Goal: Obtain resource: Download file/media

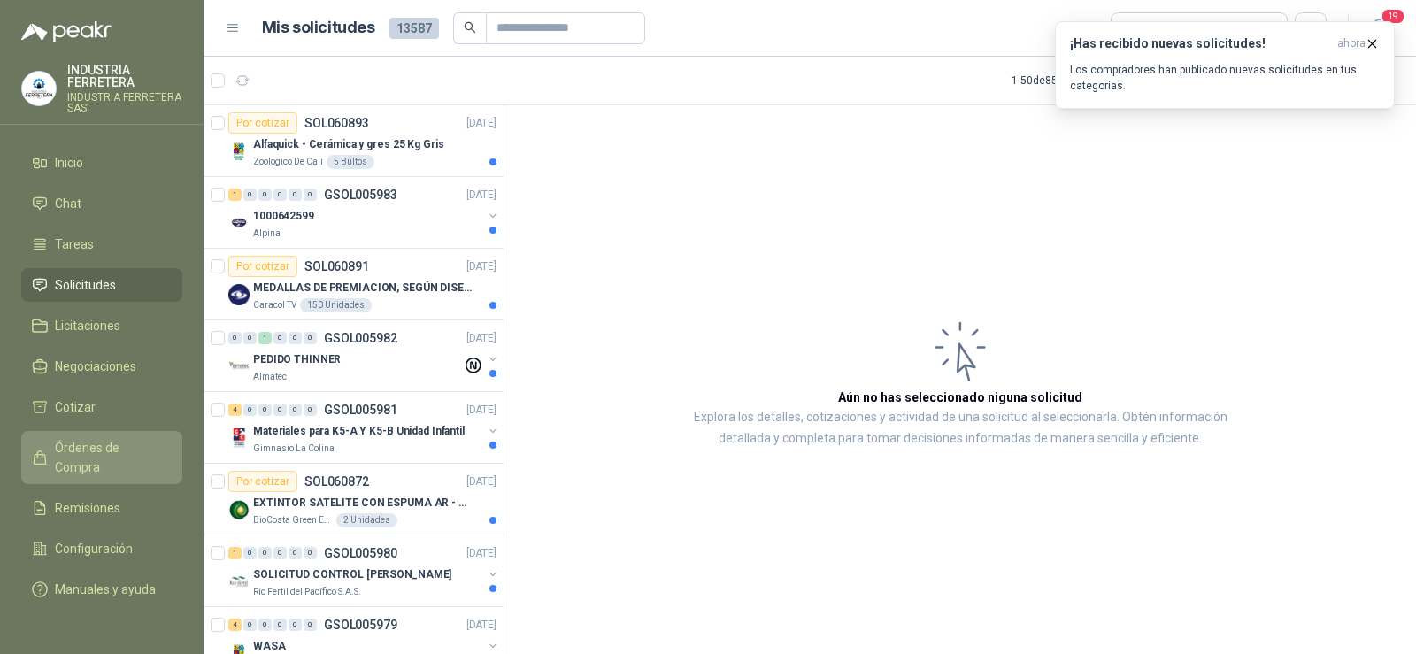
click at [114, 463] on span "Órdenes de Compra" at bounding box center [110, 457] width 111 height 39
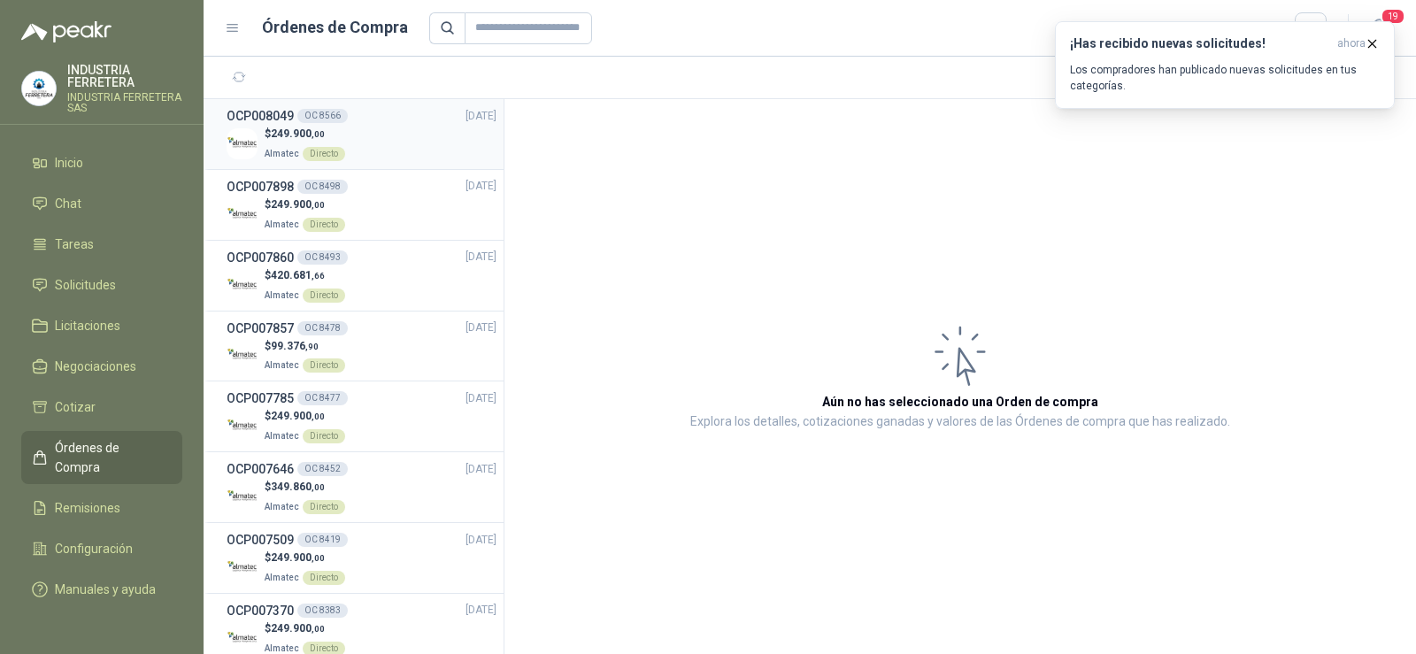
click at [343, 130] on div "$ 249.900 ,00 Almatec Directo" at bounding box center [362, 144] width 270 height 36
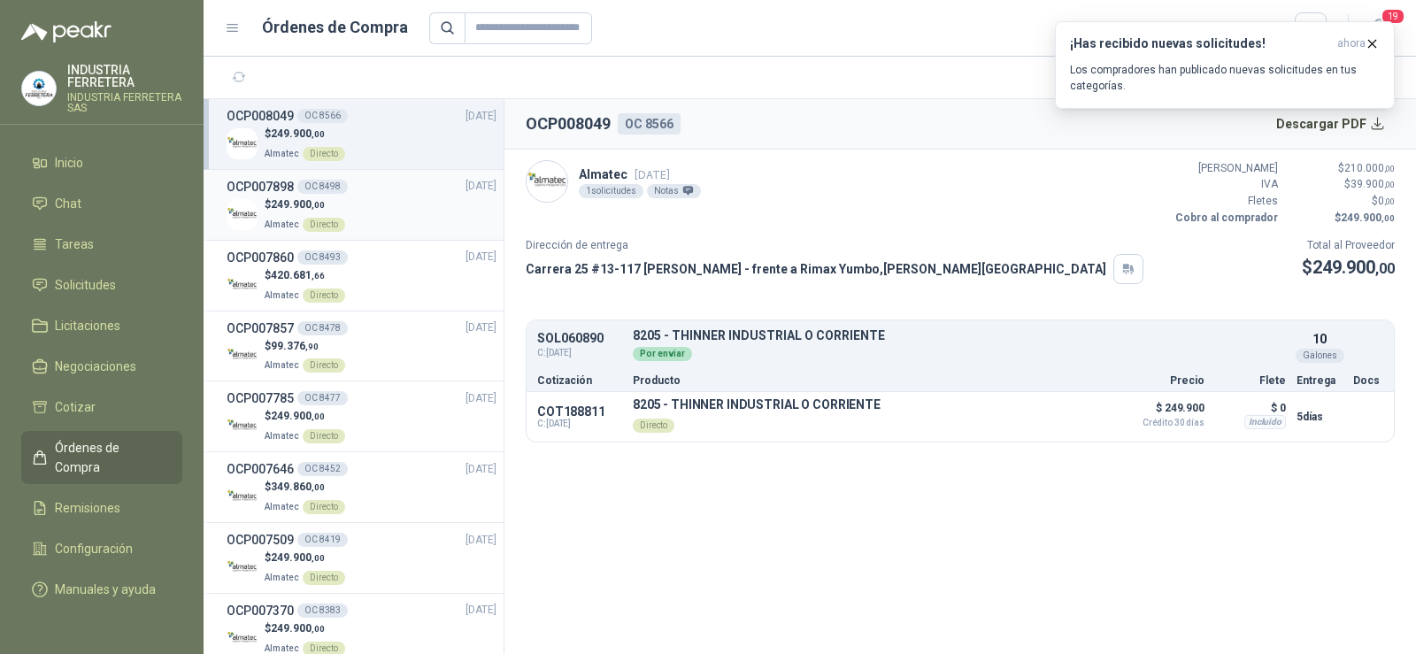
click at [352, 205] on div "$ 249.900 ,00 Almatec Directo" at bounding box center [362, 215] width 270 height 36
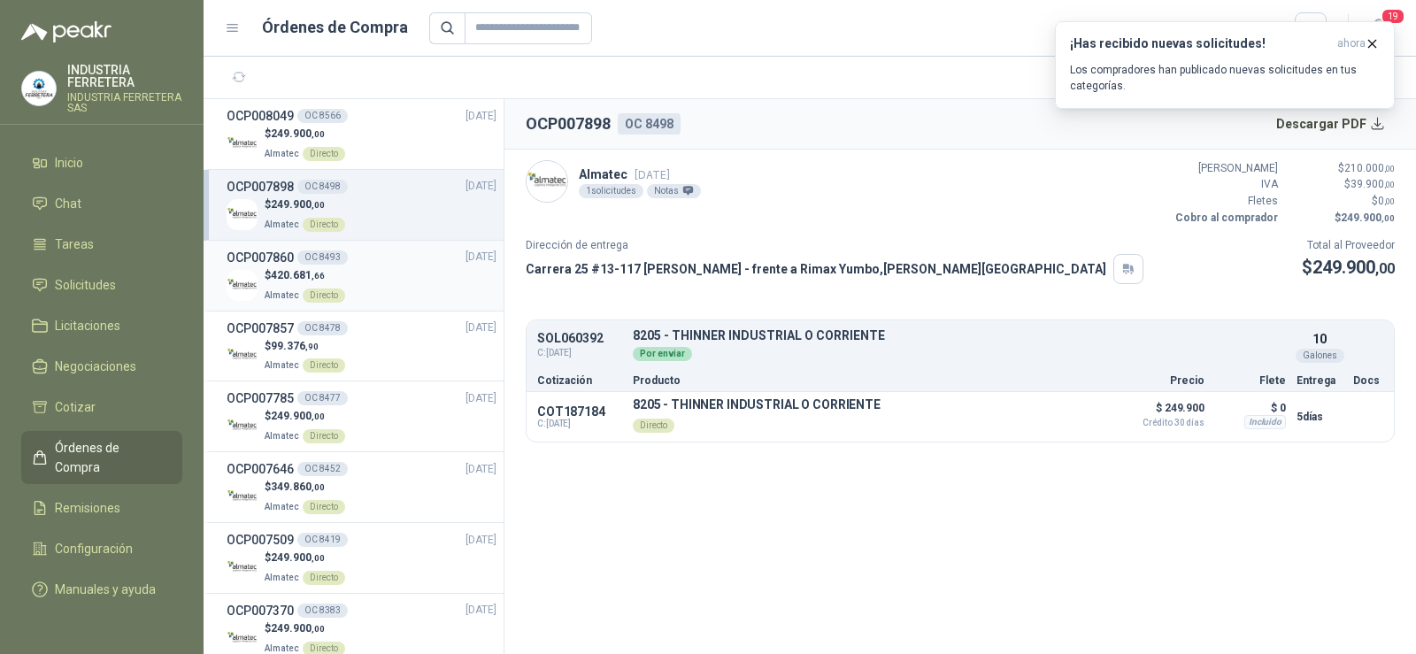
click at [342, 282] on p "$ 420.681 ,66" at bounding box center [305, 275] width 81 height 17
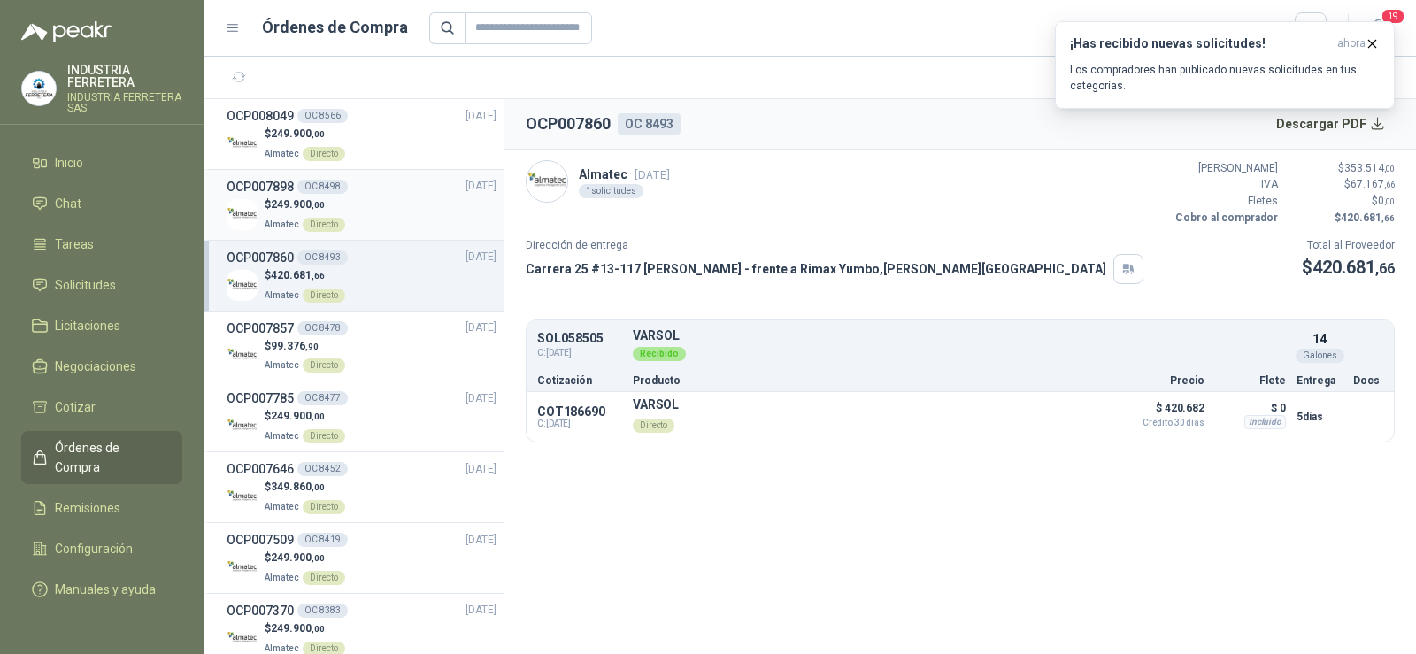
click at [351, 204] on div "$ 249.900 ,00 Almatec Directo" at bounding box center [362, 215] width 270 height 36
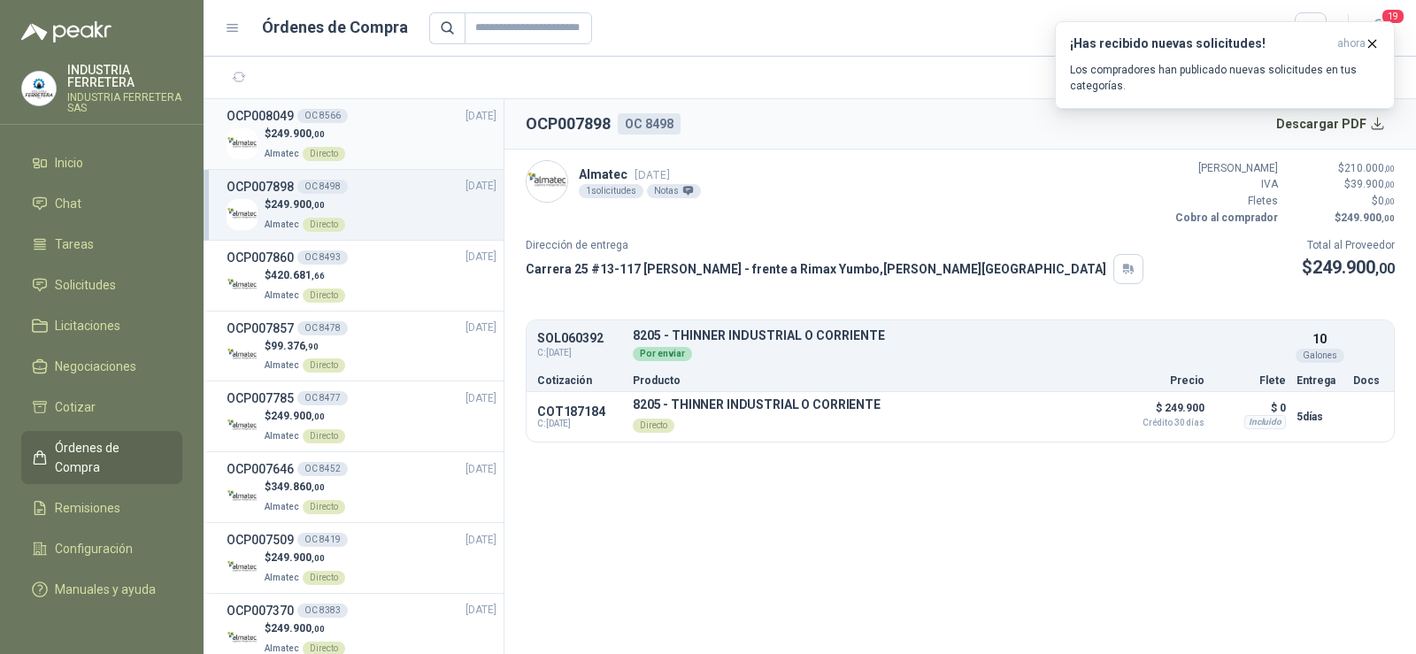
click at [364, 146] on div "$ 249.900 ,00 Almatec Directo" at bounding box center [362, 144] width 270 height 36
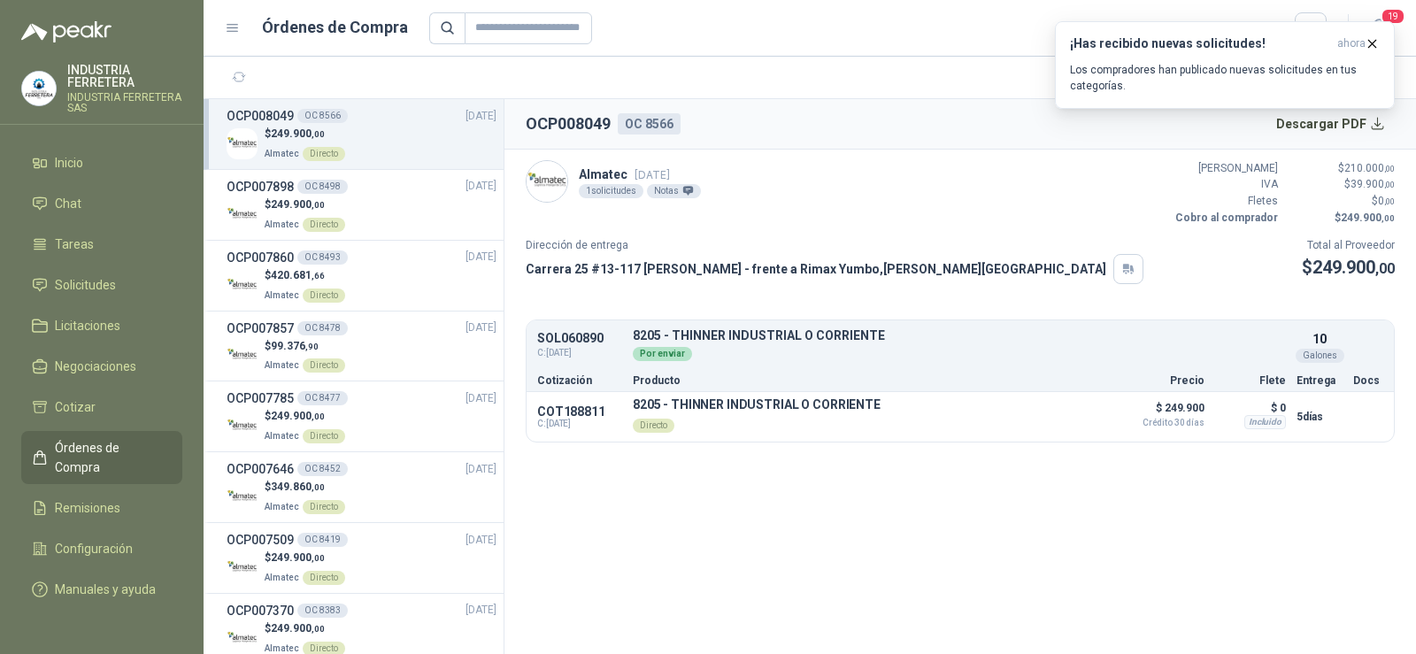
click at [343, 137] on p "$ 249.900 ,00" at bounding box center [305, 134] width 81 height 17
click at [1368, 44] on icon "button" at bounding box center [1372, 43] width 15 height 15
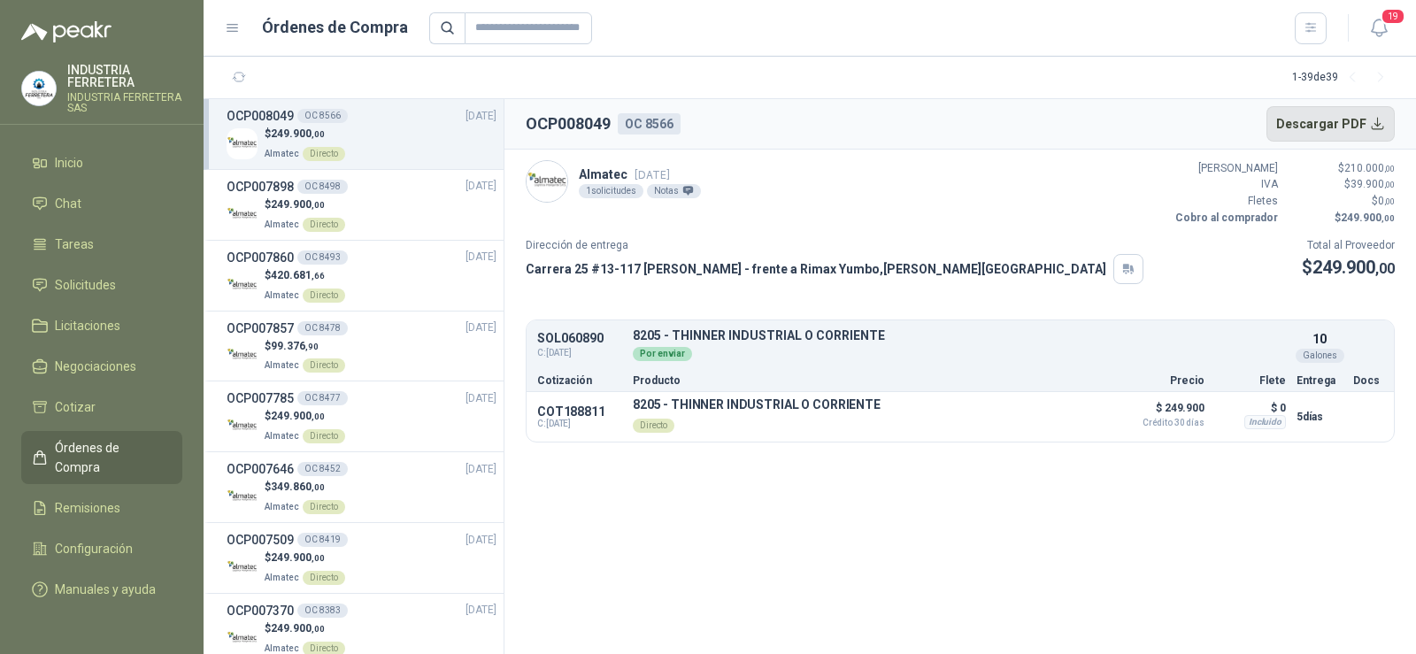
click at [1312, 126] on button "Descargar PDF" at bounding box center [1331, 123] width 129 height 35
